Goal: Task Accomplishment & Management: Use online tool/utility

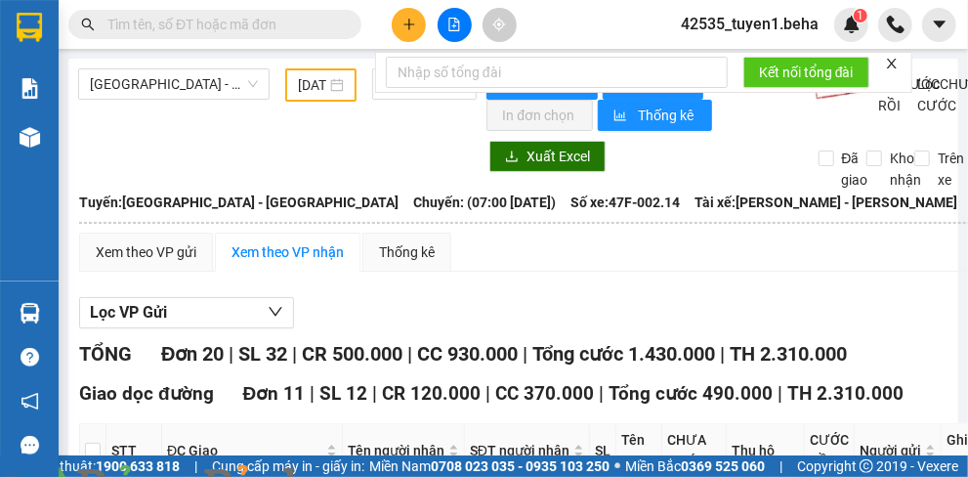
type input "[DATE]"
drag, startPoint x: 537, startPoint y: 3, endPoint x: 402, endPoint y: 17, distance: 135.5
click at [402, 18] on icon "plus" at bounding box center [409, 25] width 14 height 14
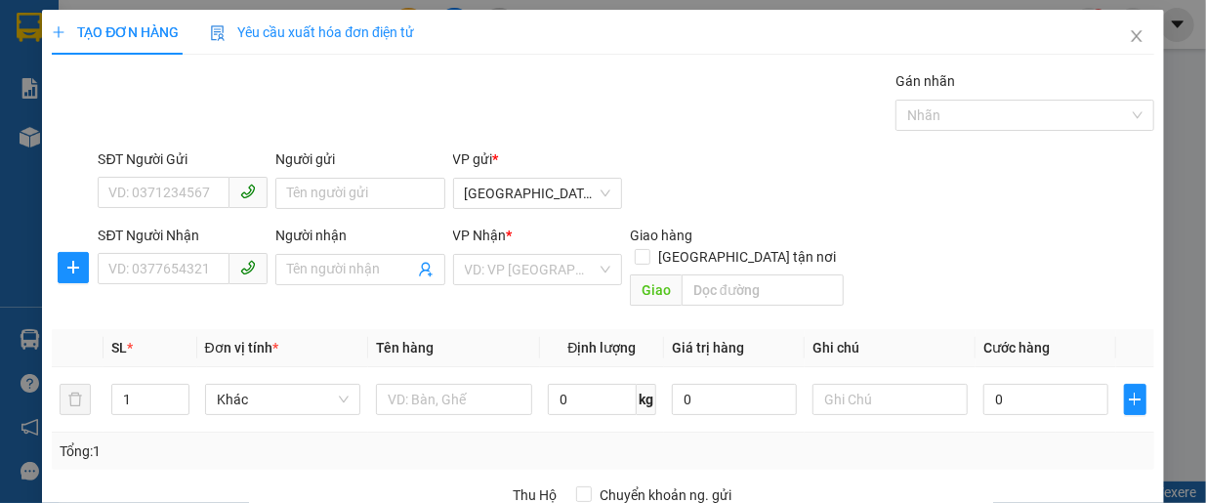
click at [150, 251] on div "SĐT Người Nhận" at bounding box center [183, 239] width 170 height 29
click at [144, 267] on input "SĐT Người Nhận" at bounding box center [164, 268] width 132 height 31
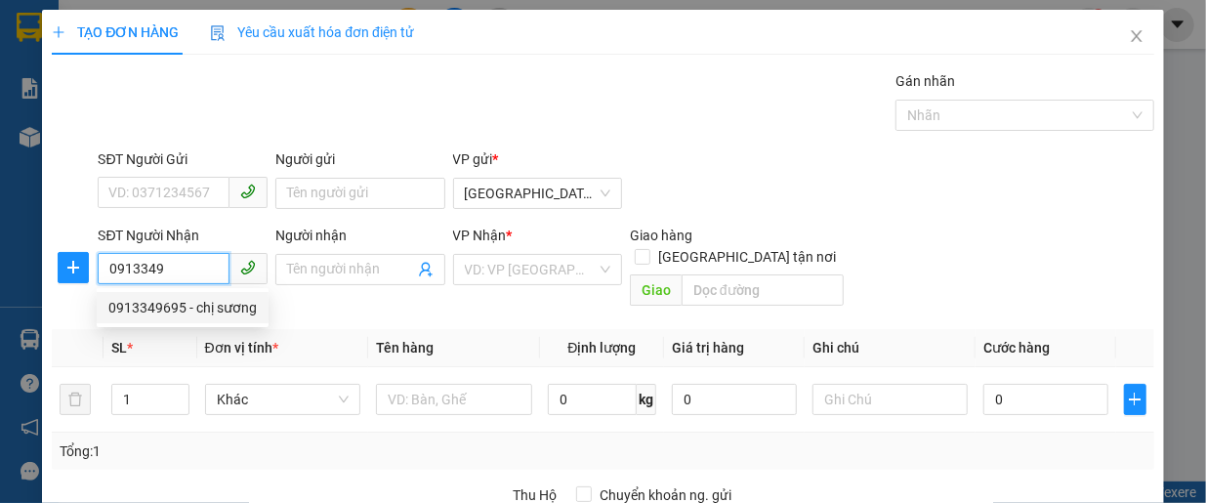
click at [188, 306] on div "0913349695 - chị sương" at bounding box center [182, 307] width 148 height 21
type input "0913349695"
type input "chị sương"
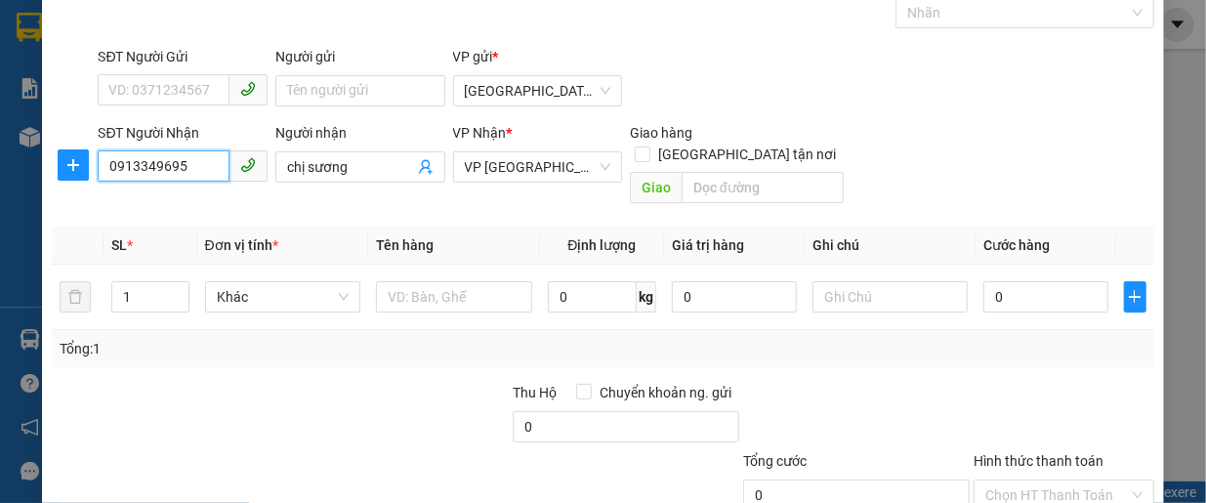
scroll to position [195, 0]
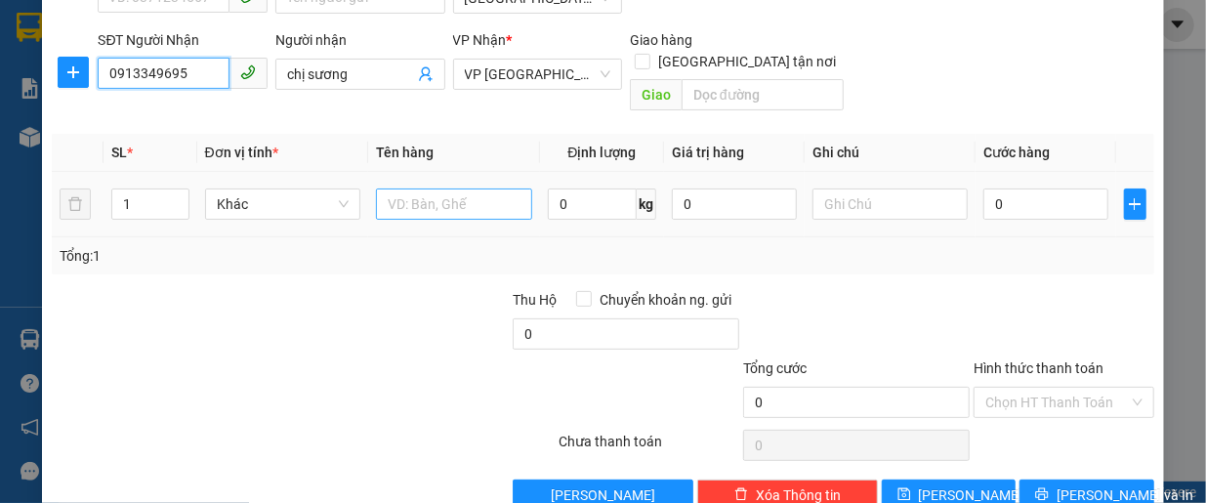
type input "0913349695"
click at [443, 196] on input "text" at bounding box center [454, 203] width 156 height 31
type input "tinh heo"
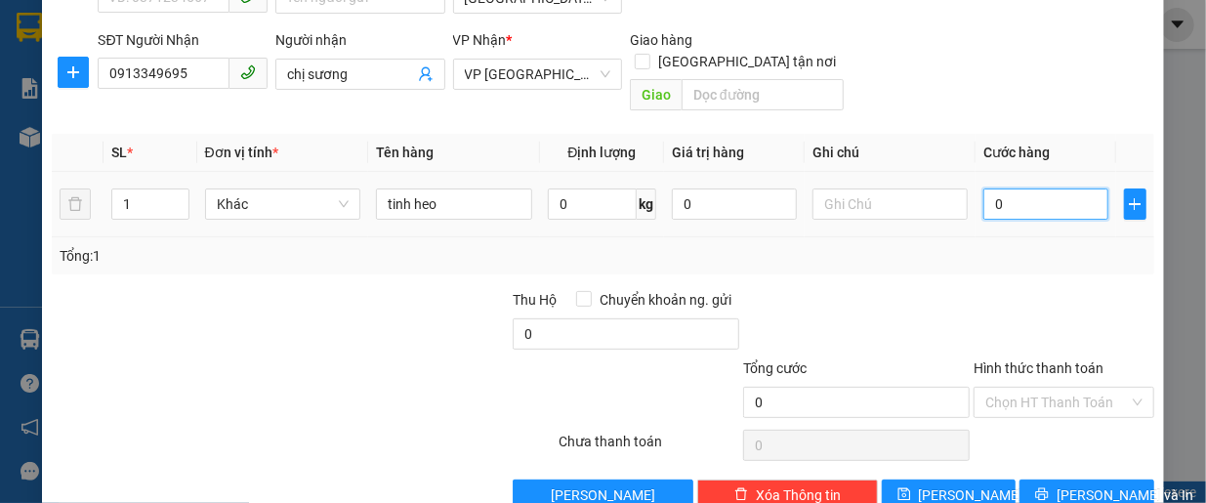
click at [967, 188] on input "0" at bounding box center [1045, 203] width 125 height 31
type input "3"
type input "30"
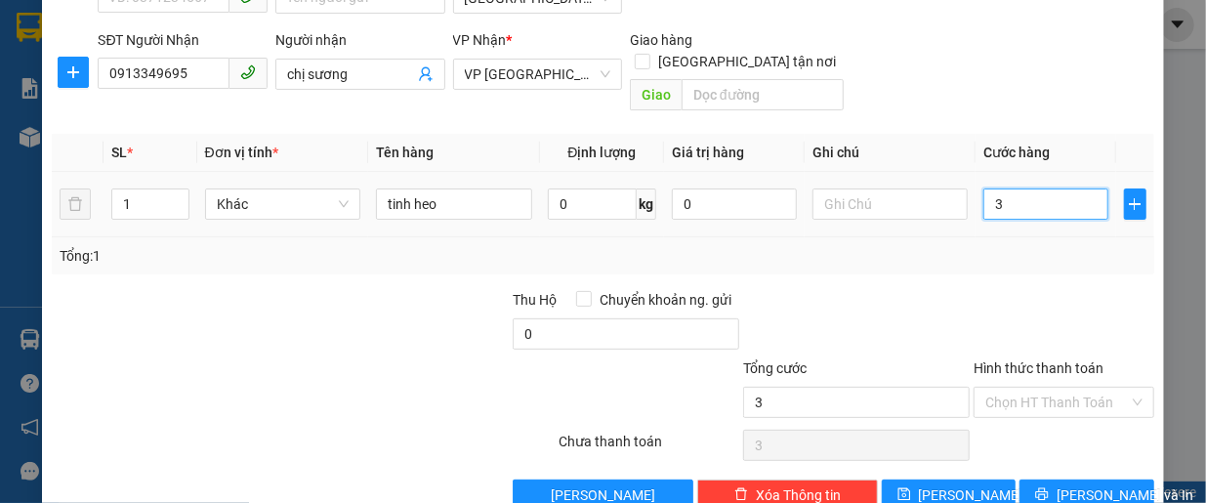
type input "30"
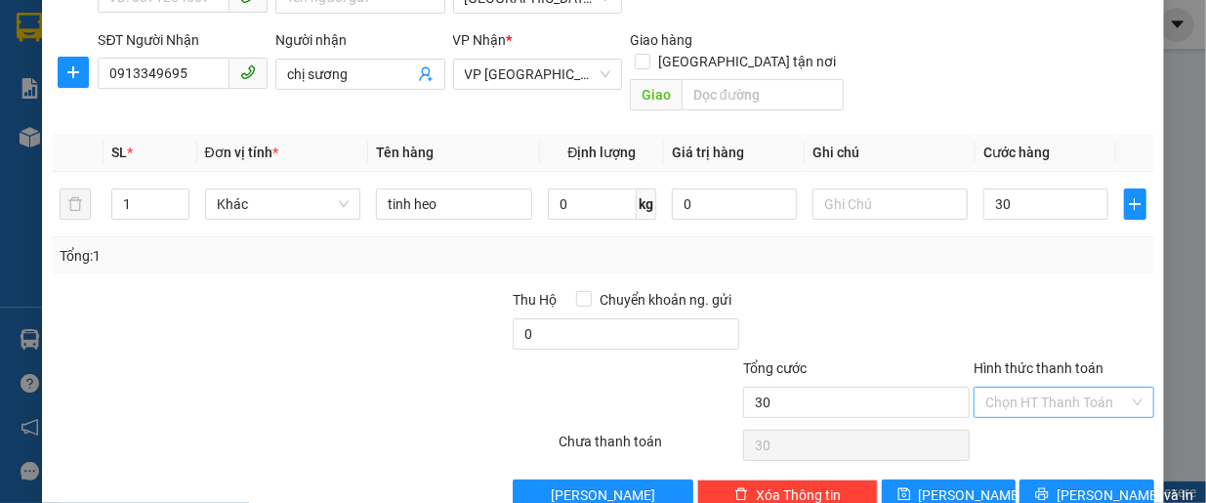
type input "30.000"
click at [967, 388] on input "Hình thức thanh toán" at bounding box center [1057, 402] width 144 height 29
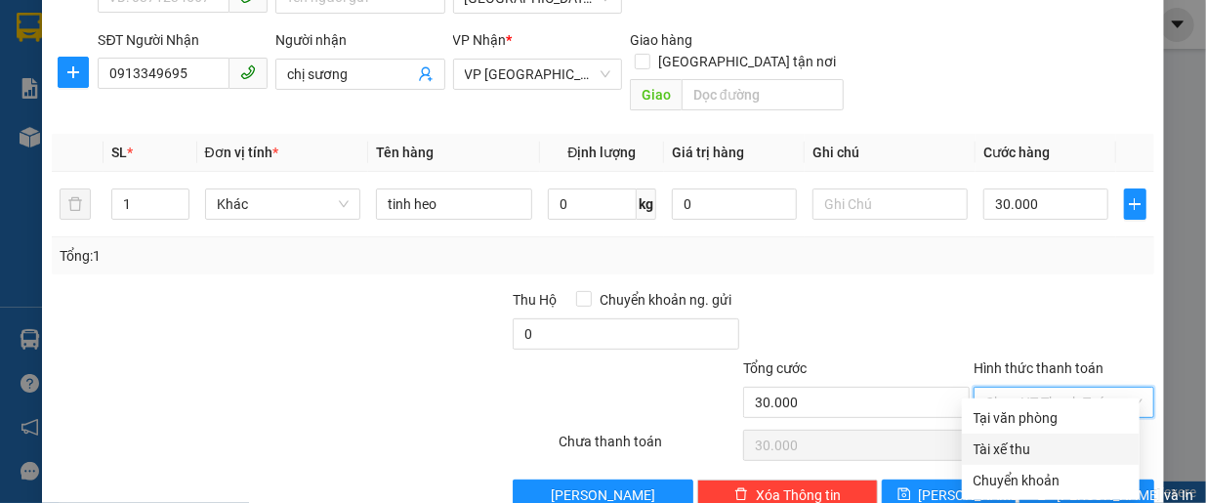
click at [967, 448] on div "Tài xế thu" at bounding box center [1051, 448] width 154 height 21
type input "0"
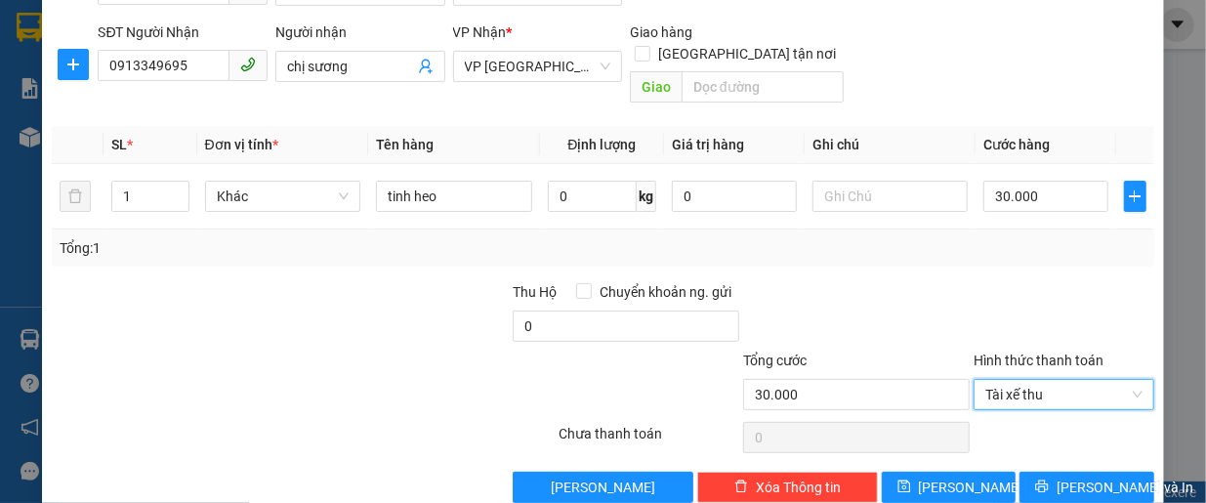
scroll to position [217, 0]
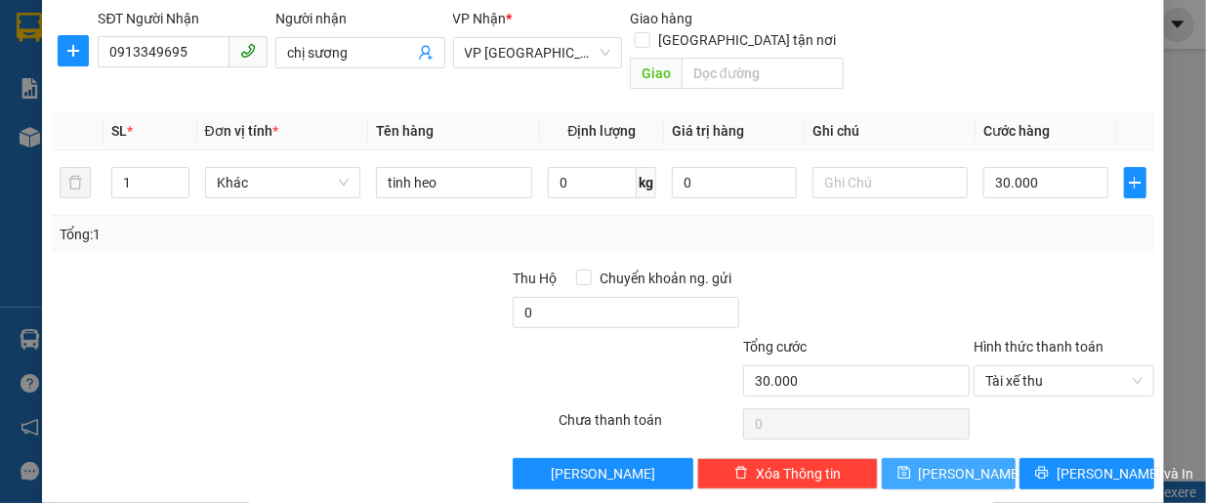
click at [955, 463] on span "[PERSON_NAME]" at bounding box center [971, 473] width 104 height 21
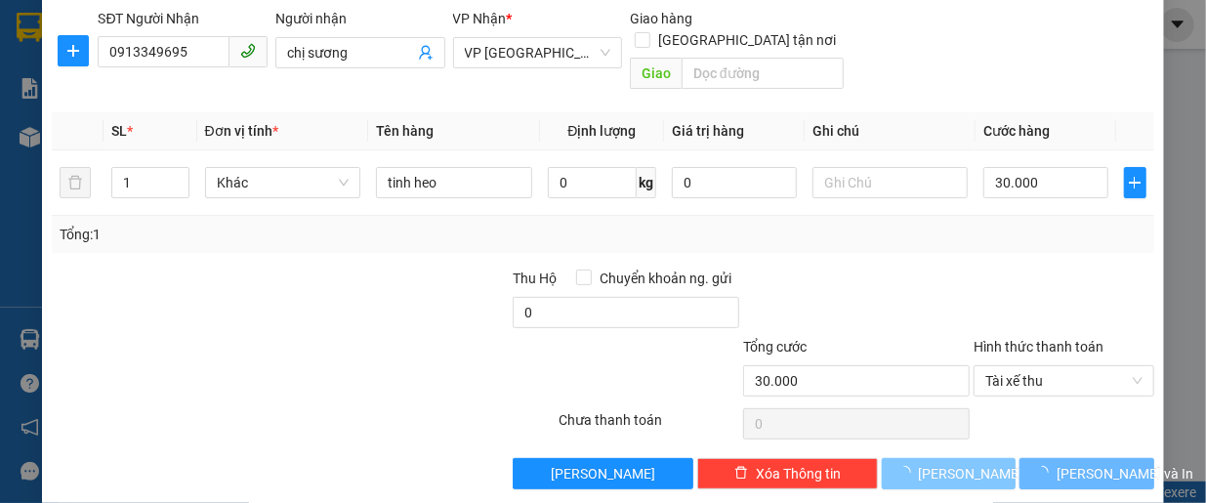
type input "0"
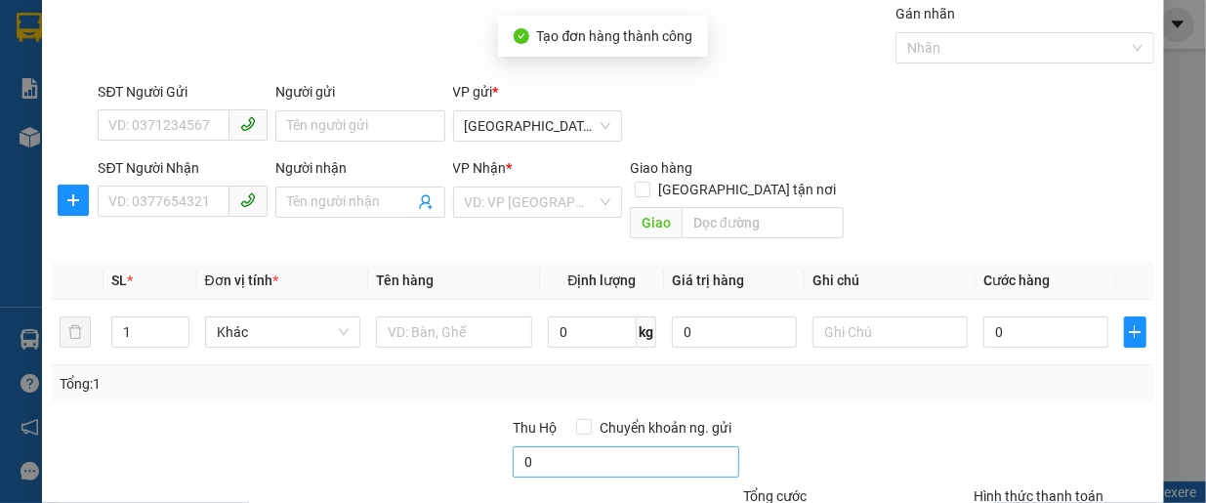
scroll to position [0, 0]
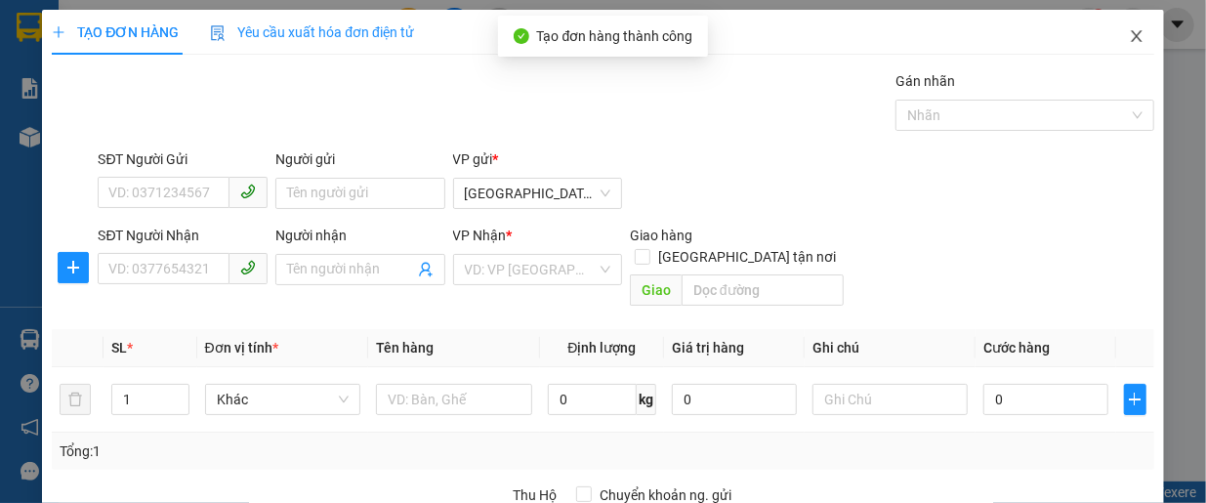
click at [967, 34] on icon "close" at bounding box center [1136, 36] width 11 height 12
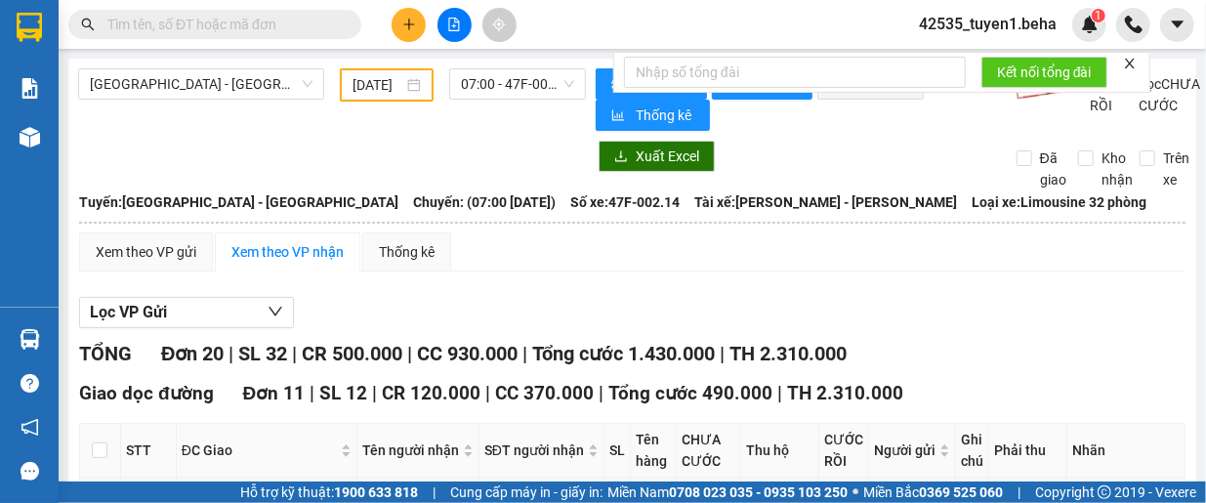
click at [967, 62] on icon "close" at bounding box center [1130, 64] width 10 height 10
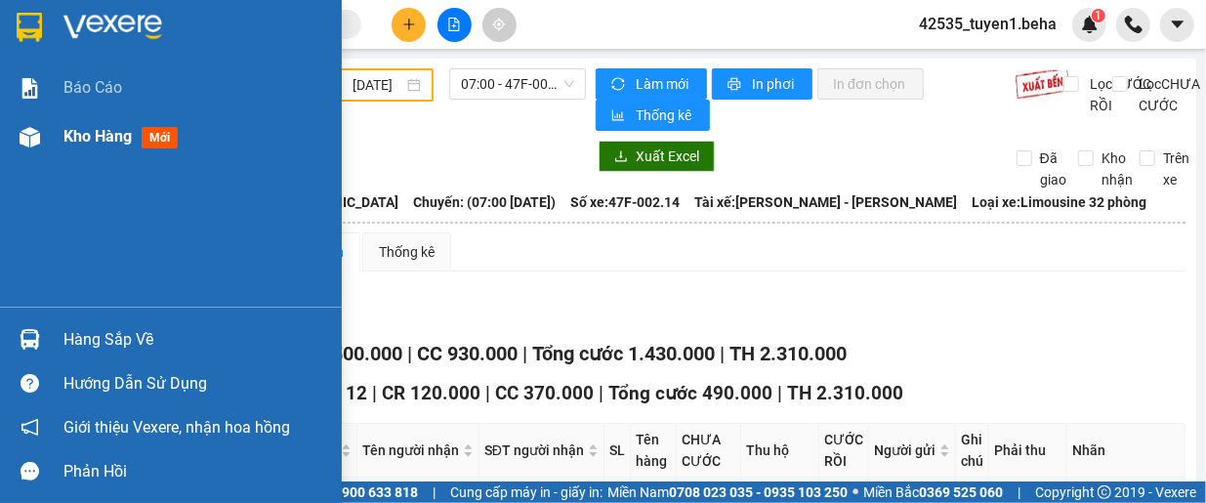
click at [104, 136] on span "Kho hàng" at bounding box center [97, 136] width 68 height 19
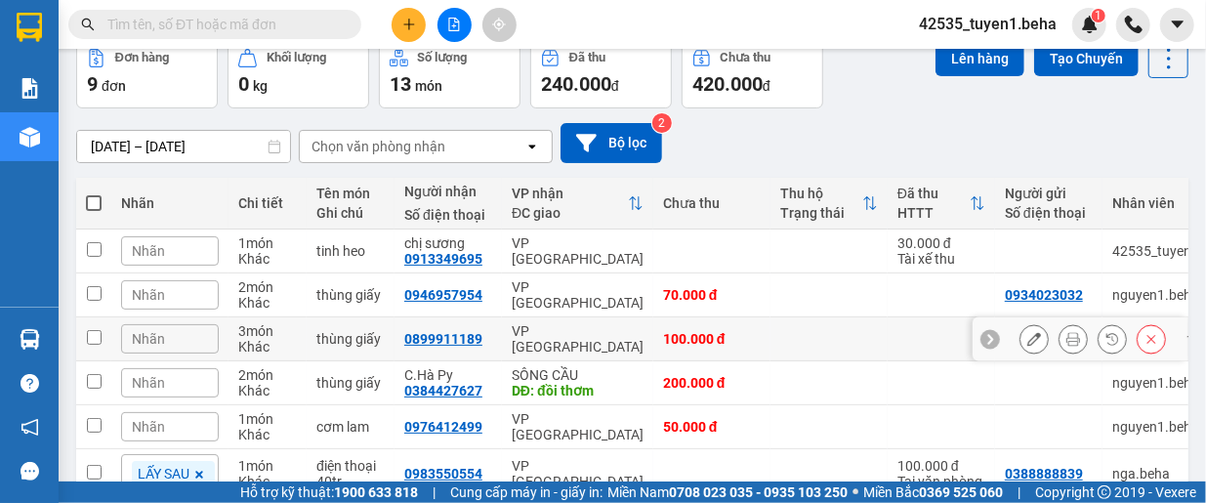
scroll to position [195, 0]
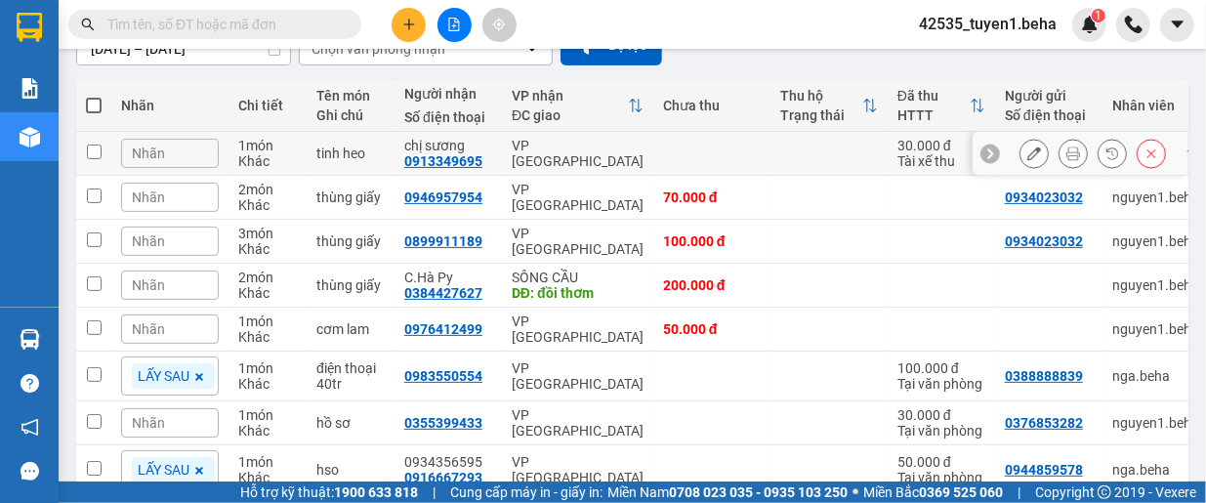
click at [93, 147] on input "checkbox" at bounding box center [94, 152] width 15 height 15
checkbox input "true"
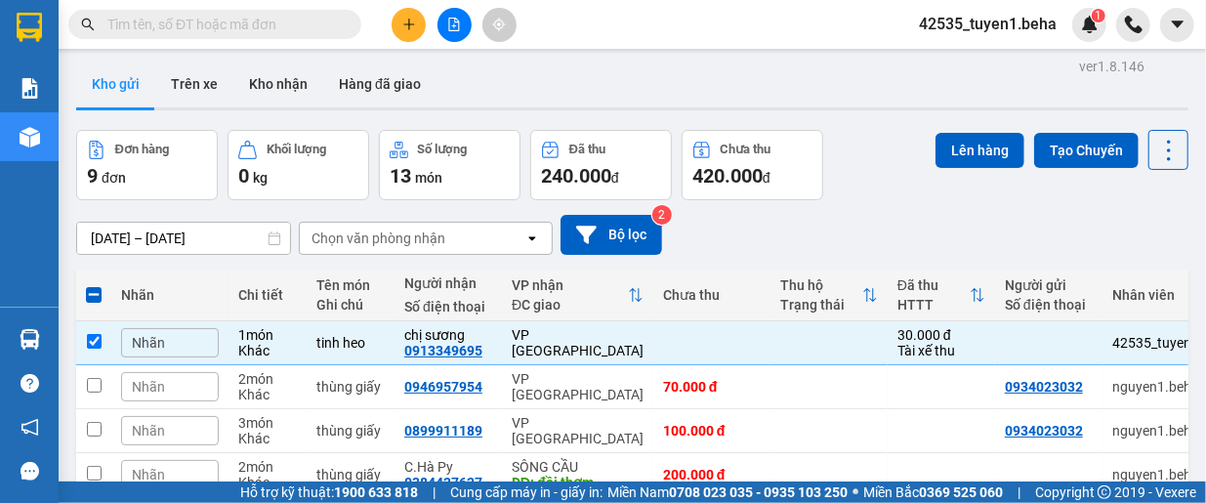
scroll to position [0, 0]
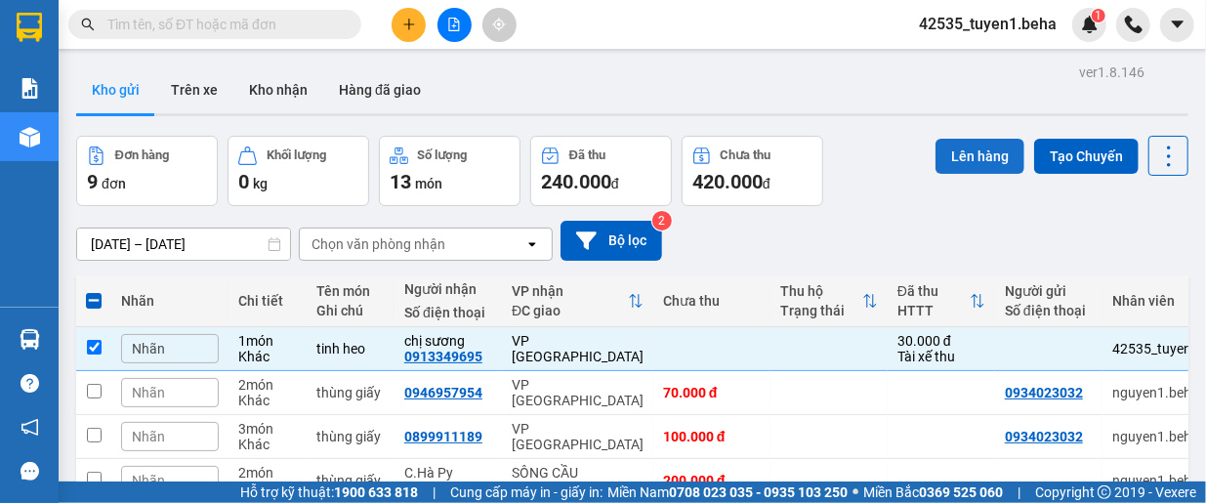
click at [959, 163] on button "Lên hàng" at bounding box center [980, 156] width 89 height 35
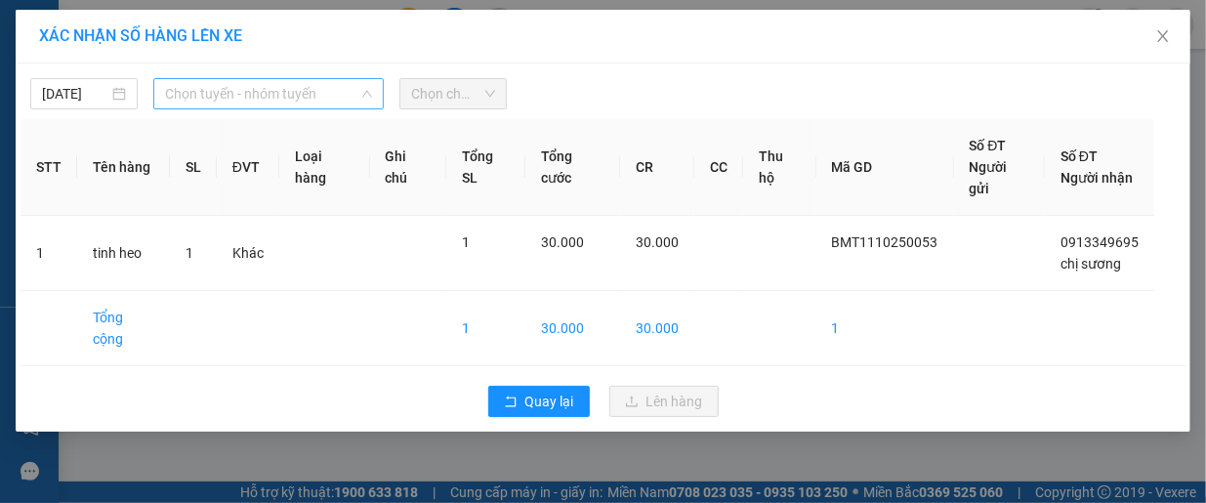
click at [242, 98] on span "Chọn tuyến - nhóm tuyến" at bounding box center [268, 93] width 207 height 29
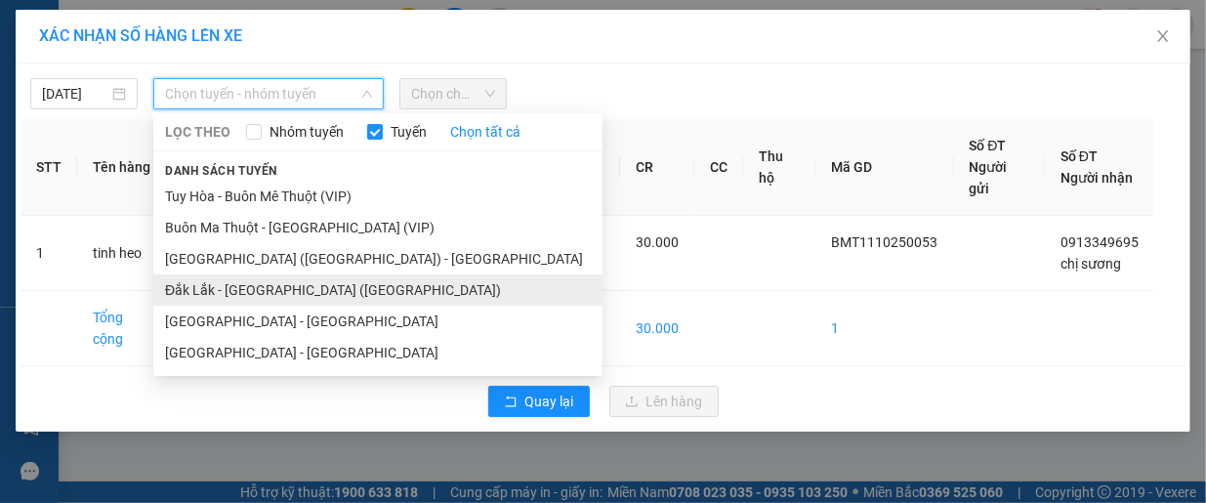
click at [249, 291] on li "Đắk Lắk - Phú Yên (SC)" at bounding box center [377, 289] width 449 height 31
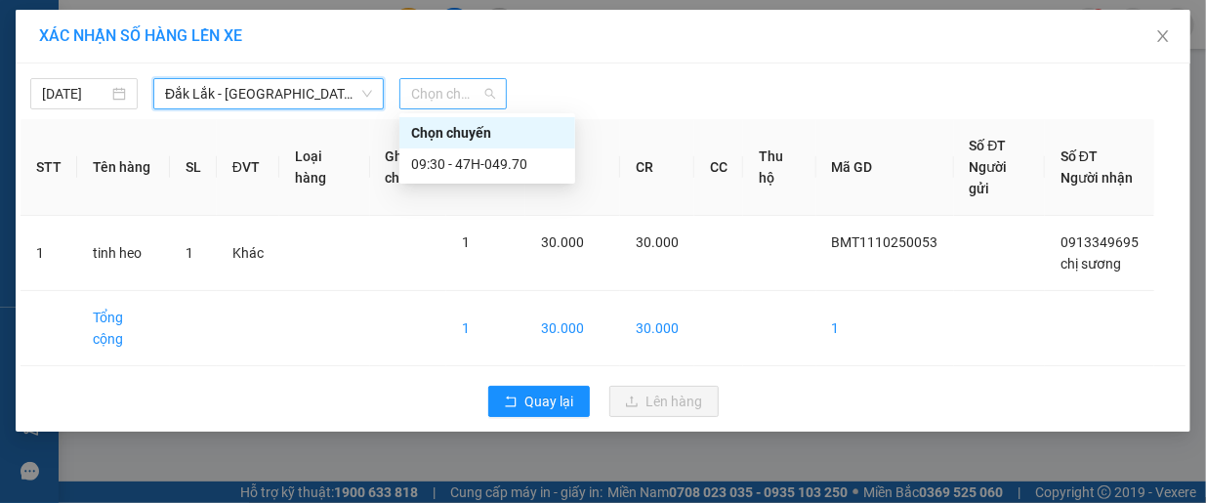
click at [431, 81] on span "Chọn chuyến" at bounding box center [453, 93] width 84 height 29
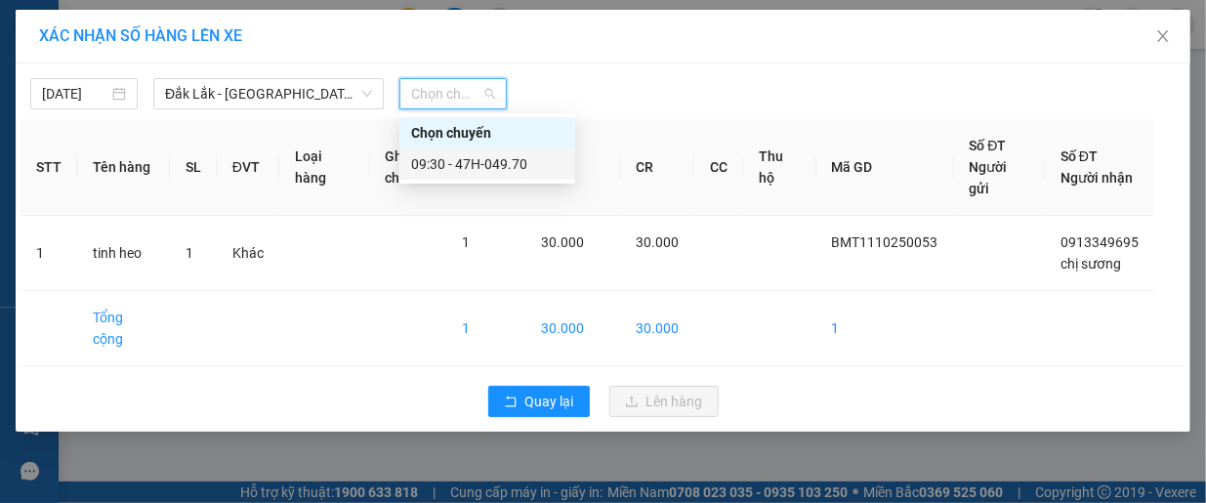
click at [490, 168] on div "09:30 - 47H-049.70" at bounding box center [487, 163] width 152 height 21
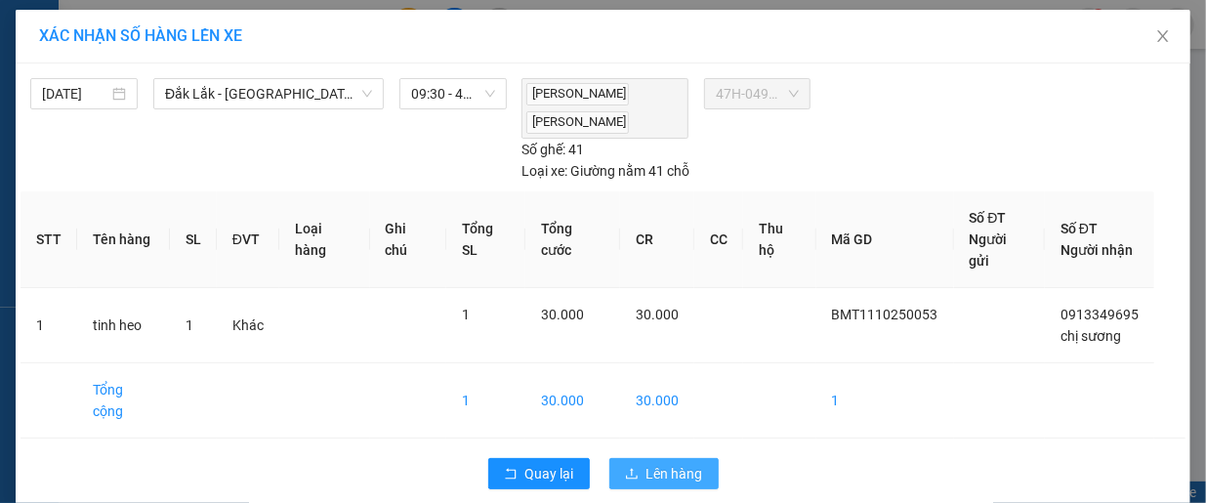
click at [682, 463] on span "Lên hàng" at bounding box center [674, 473] width 57 height 21
